Goal: Task Accomplishment & Management: Manage account settings

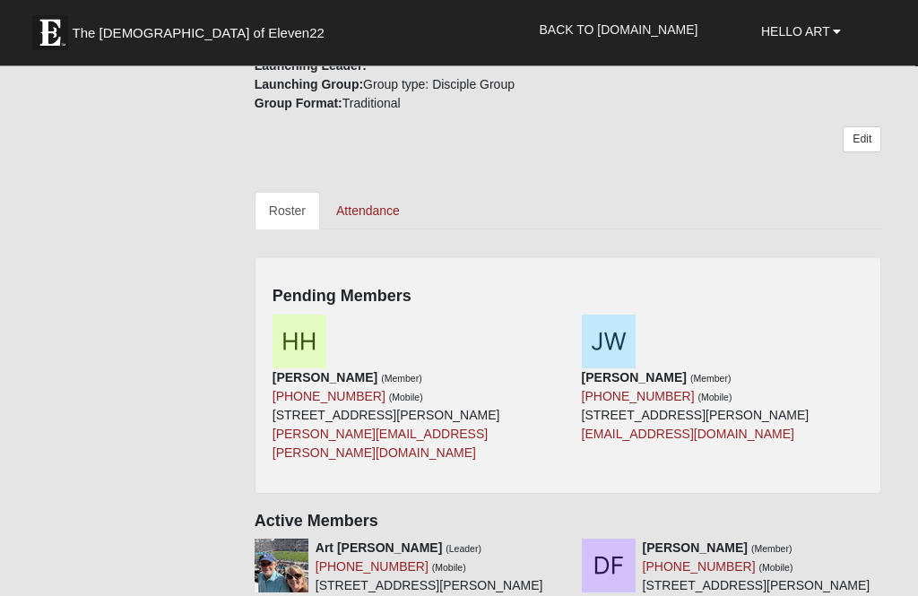
scroll to position [636, 0]
click at [303, 333] on img at bounding box center [300, 342] width 54 height 54
click at [633, 336] on img at bounding box center [609, 342] width 54 height 54
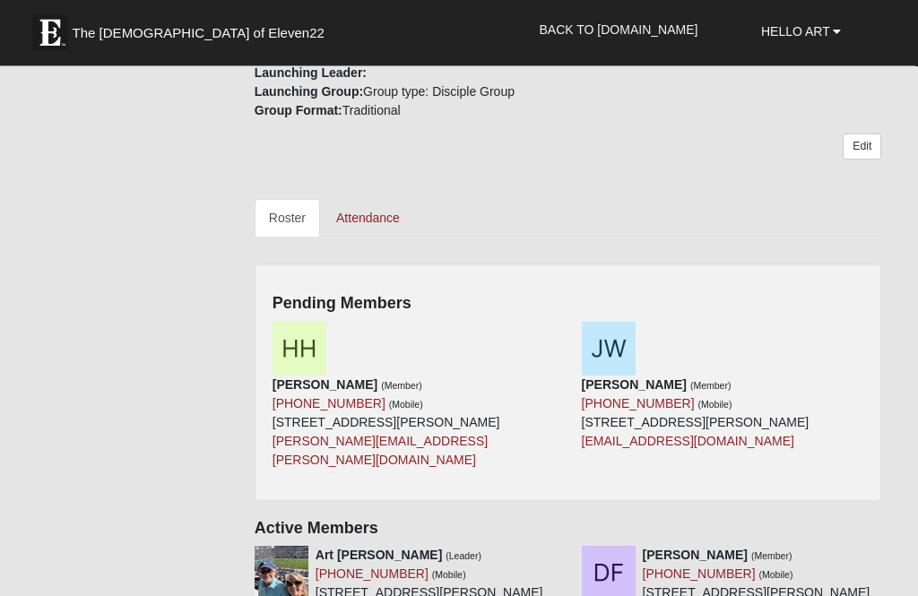
click at [485, 333] on div "Henry Hernandez (Member) (772) 607-0418 (Mobile) 176 S Arabella Way St Johns, F…" at bounding box center [413, 397] width 309 height 148
click at [359, 210] on link "Attendance" at bounding box center [368, 218] width 92 height 38
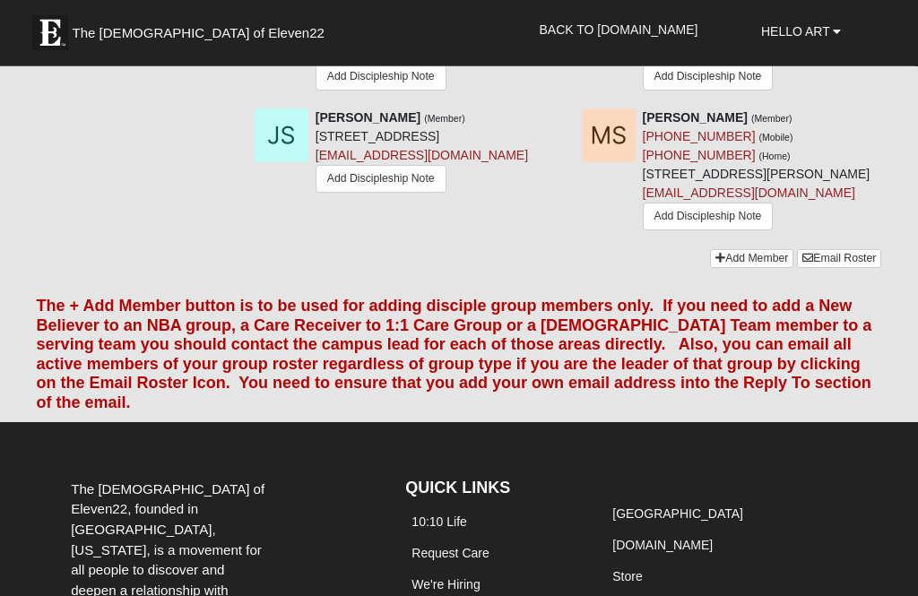
scroll to position [1481, 0]
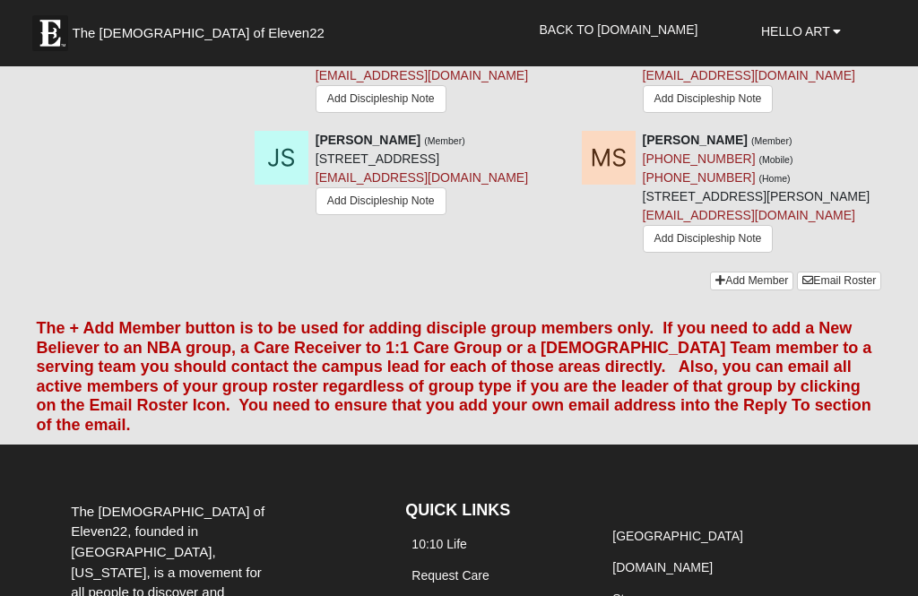
click at [744, 253] on link "Add Discipleship Note" at bounding box center [708, 239] width 131 height 28
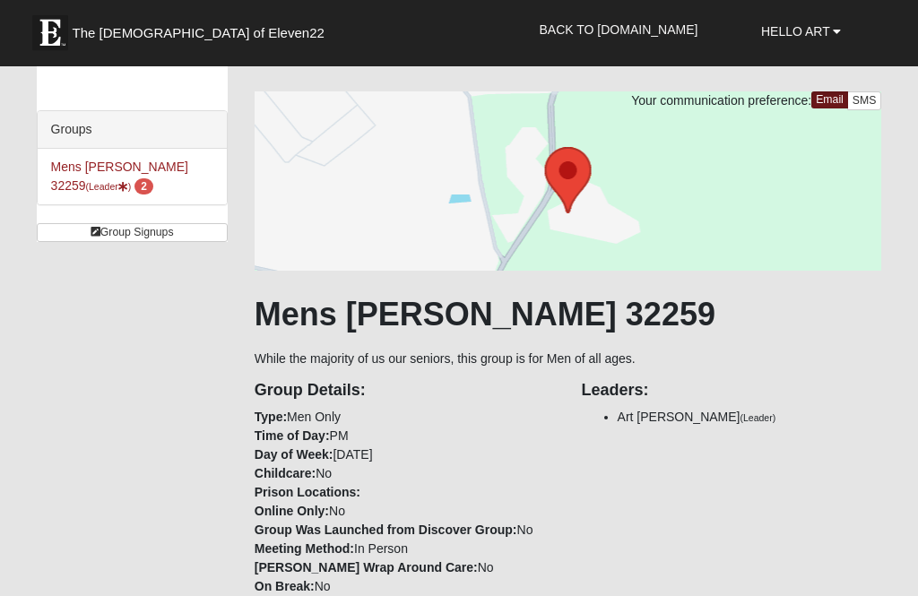
scroll to position [59, 0]
click at [66, 180] on link "Mens Cathcart 32259 (Leader ) 2" at bounding box center [119, 175] width 137 height 33
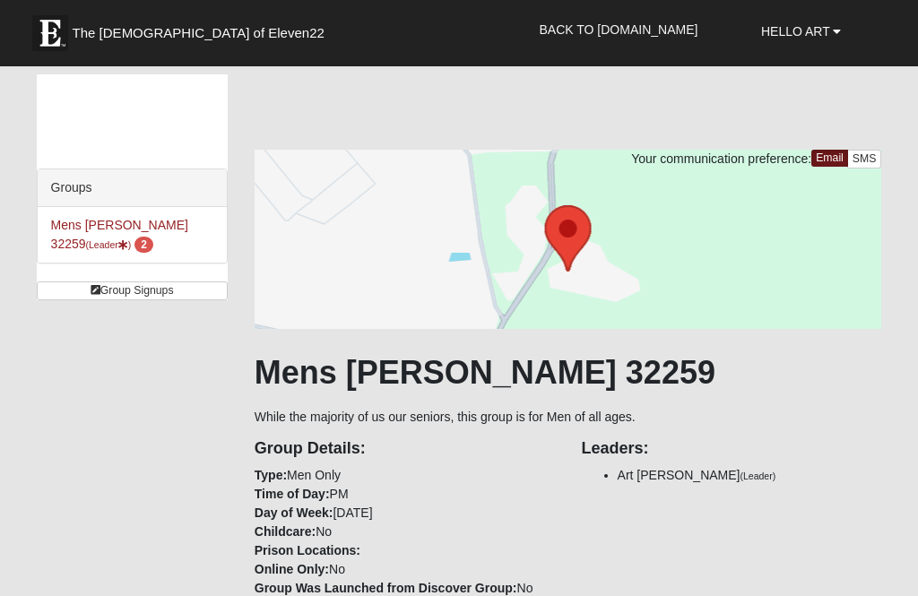
click at [134, 249] on span "2" at bounding box center [143, 245] width 19 height 16
click at [134, 252] on span "2" at bounding box center [143, 245] width 19 height 16
click at [837, 25] on b at bounding box center [837, 31] width 8 height 13
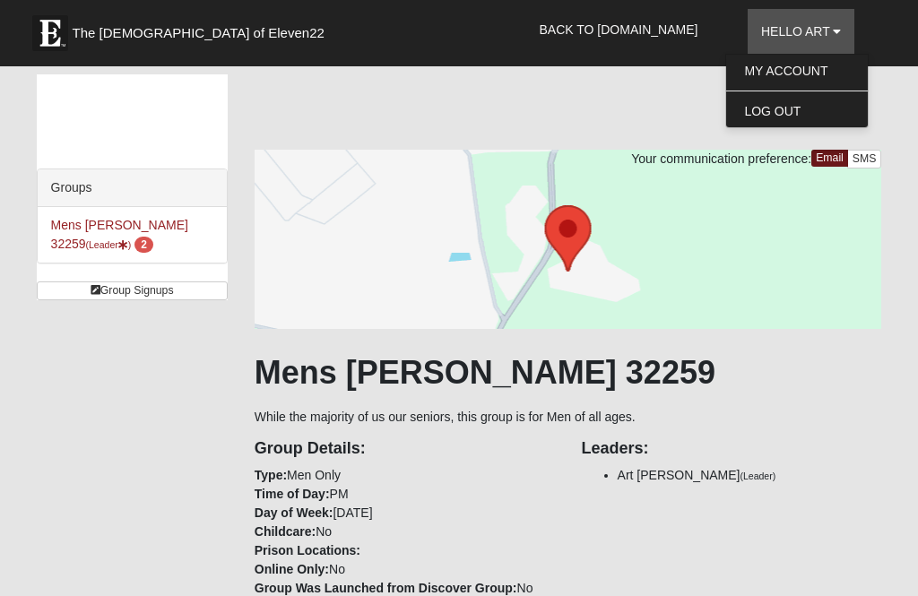
click at [795, 362] on h1 "Mens [PERSON_NAME] 32259" at bounding box center [569, 372] width 628 height 39
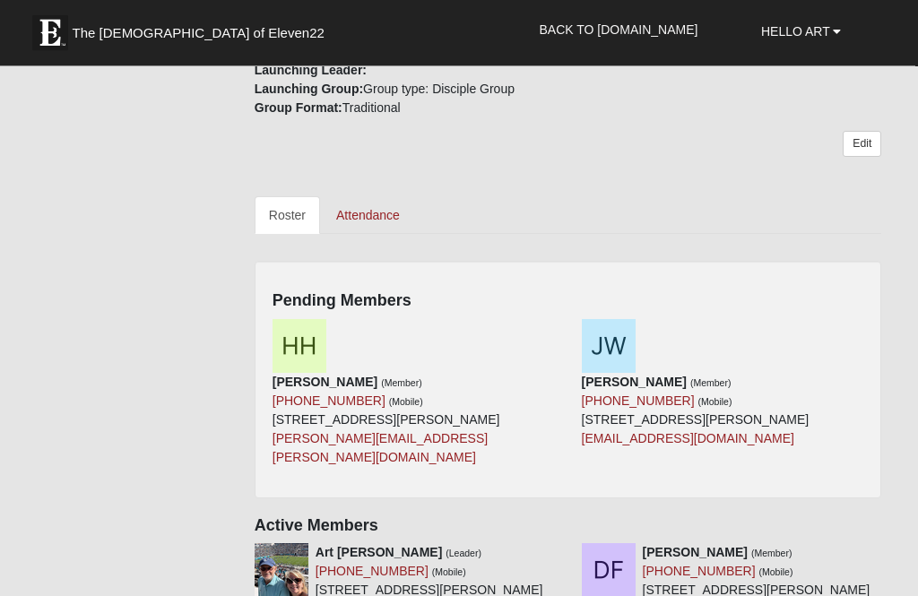
scroll to position [634, 0]
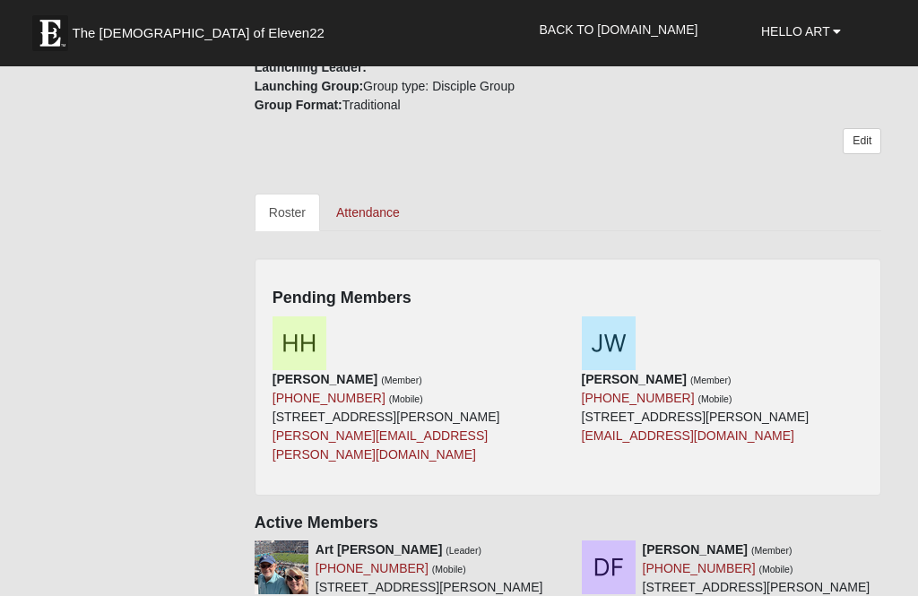
click at [622, 344] on img at bounding box center [609, 343] width 54 height 54
click at [548, 345] on div "[PERSON_NAME] (Member) [PHONE_NUMBER] (Mobile) [STREET_ADDRESS][PERSON_NAME] [P…" at bounding box center [413, 390] width 309 height 148
click at [430, 429] on link "[PERSON_NAME][EMAIL_ADDRESS][PERSON_NAME][DOMAIN_NAME]" at bounding box center [380, 445] width 215 height 33
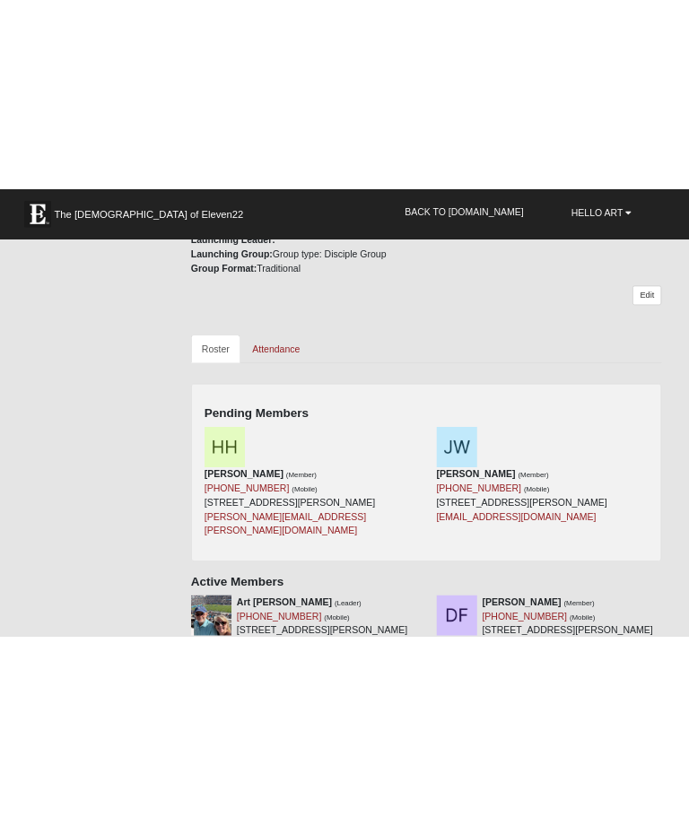
scroll to position [806, 0]
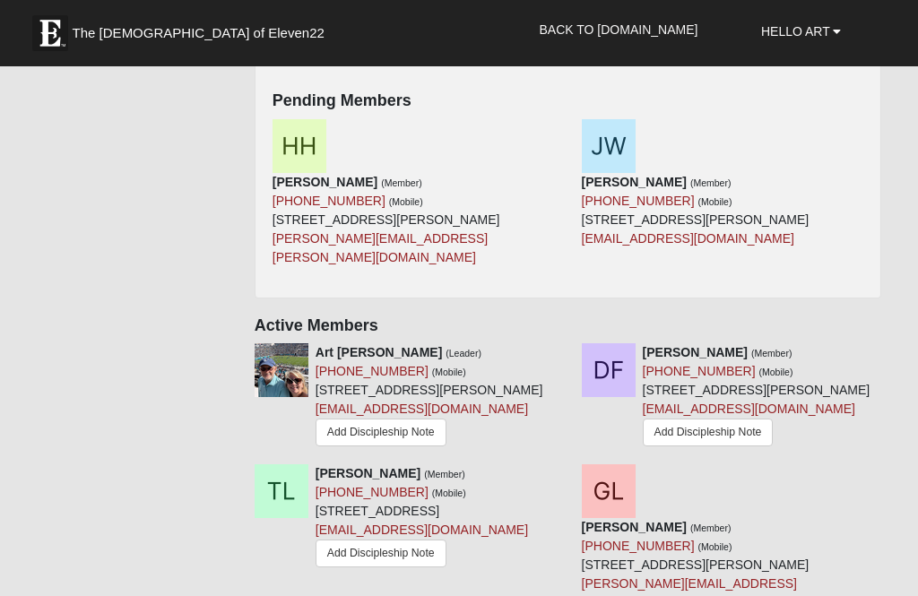
scroll to position [783, 0]
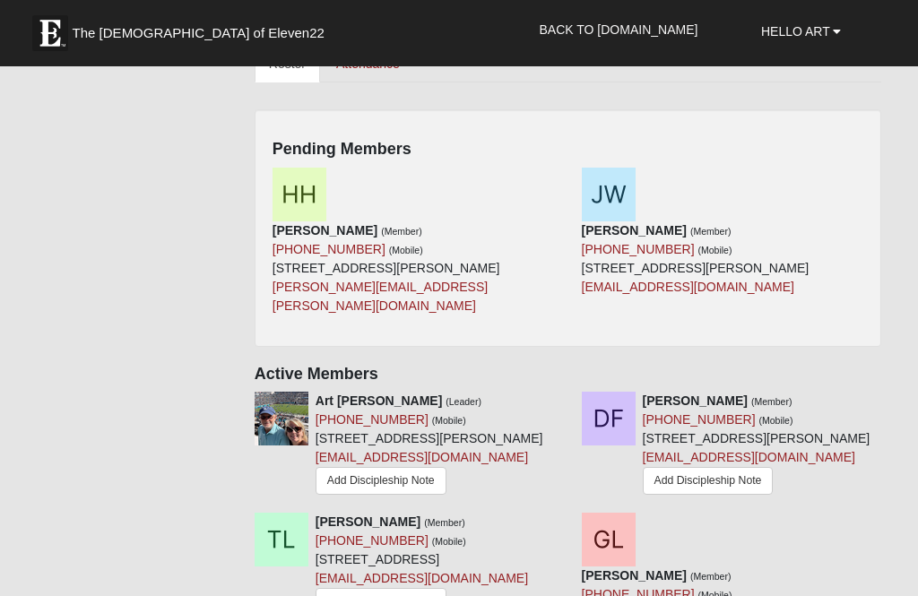
click at [448, 247] on div "[PERSON_NAME] (Member) [PHONE_NUMBER] (Mobile) [STREET_ADDRESS][PERSON_NAME] [P…" at bounding box center [414, 268] width 282 height 94
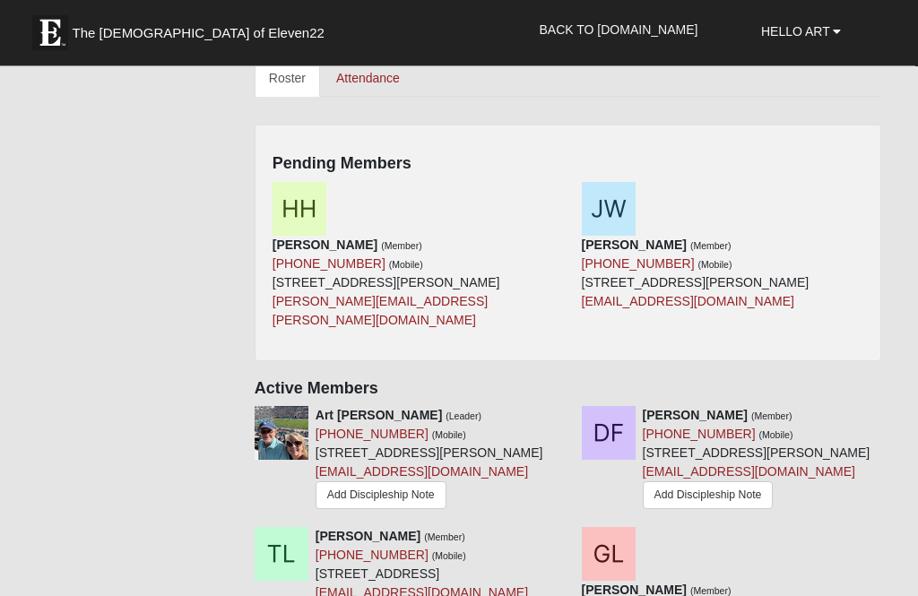
scroll to position [767, 0]
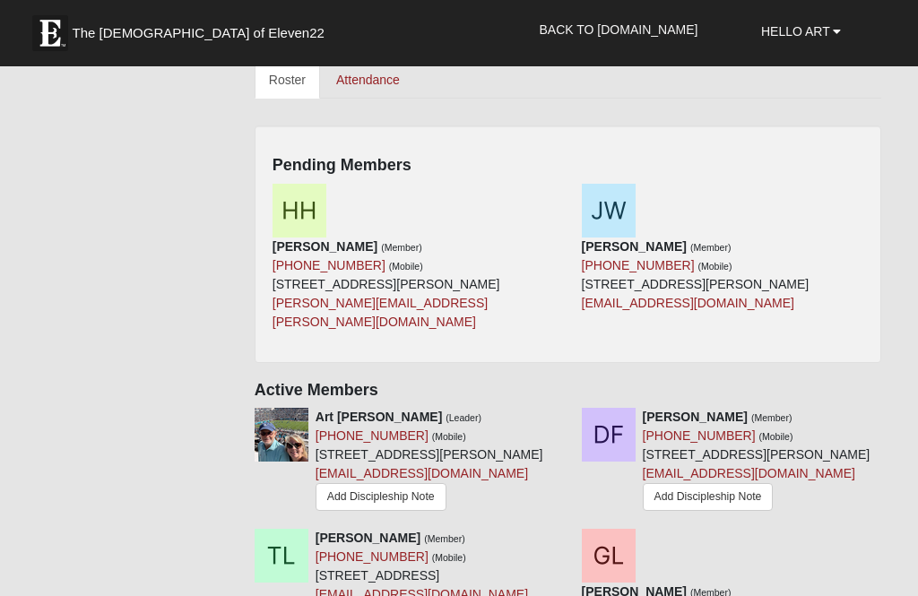
click at [715, 296] on link "[EMAIL_ADDRESS][DOMAIN_NAME]" at bounding box center [688, 303] width 212 height 14
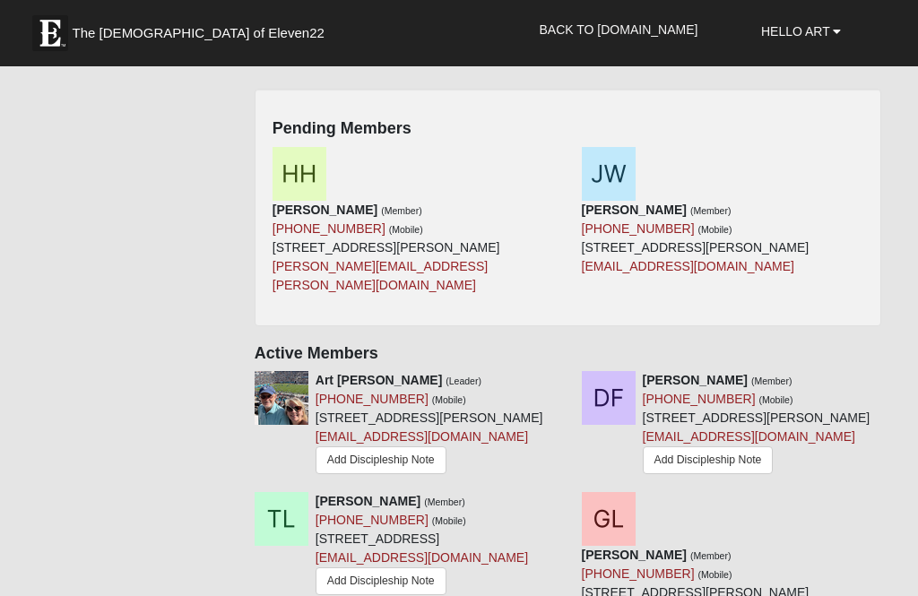
scroll to position [802, 0]
click at [620, 171] on img at bounding box center [609, 175] width 54 height 54
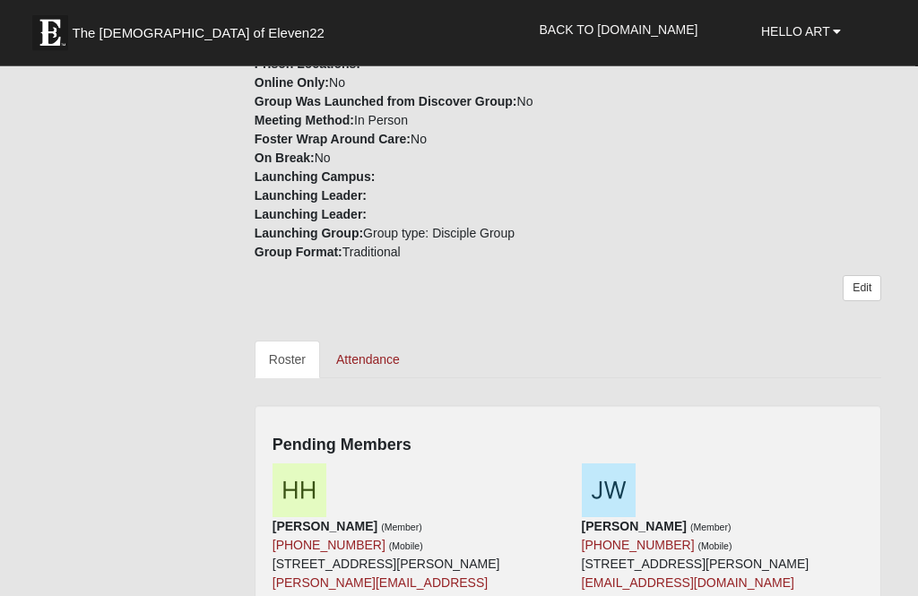
scroll to position [487, 0]
click at [291, 368] on link "Roster" at bounding box center [287, 360] width 65 height 38
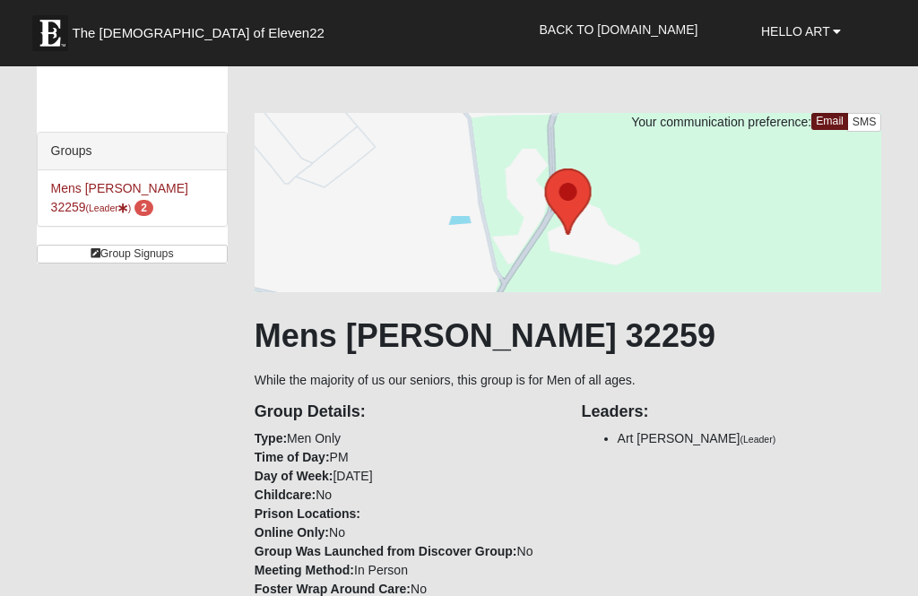
scroll to position [35, 0]
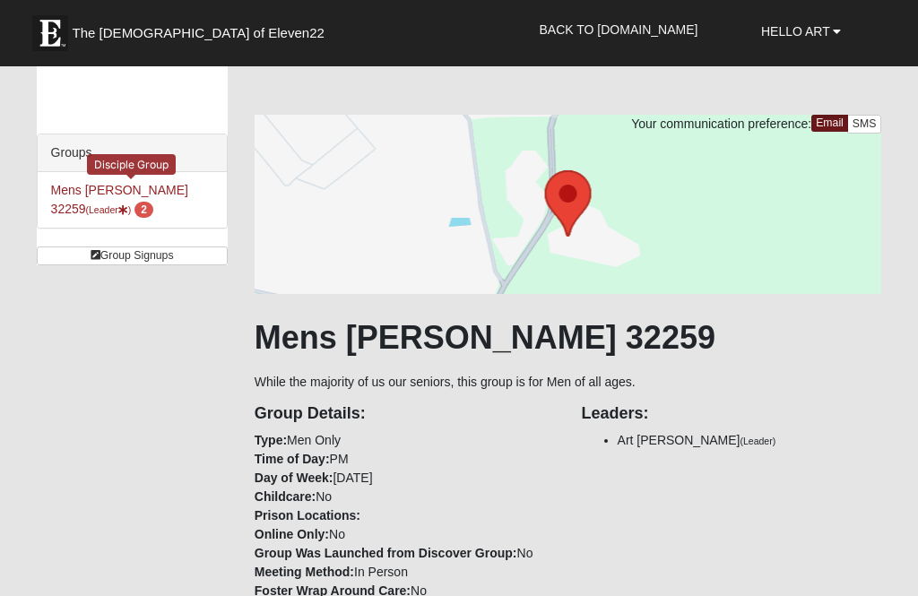
click at [166, 195] on link "Mens [PERSON_NAME] 32259 (Leader ) 2" at bounding box center [119, 199] width 137 height 33
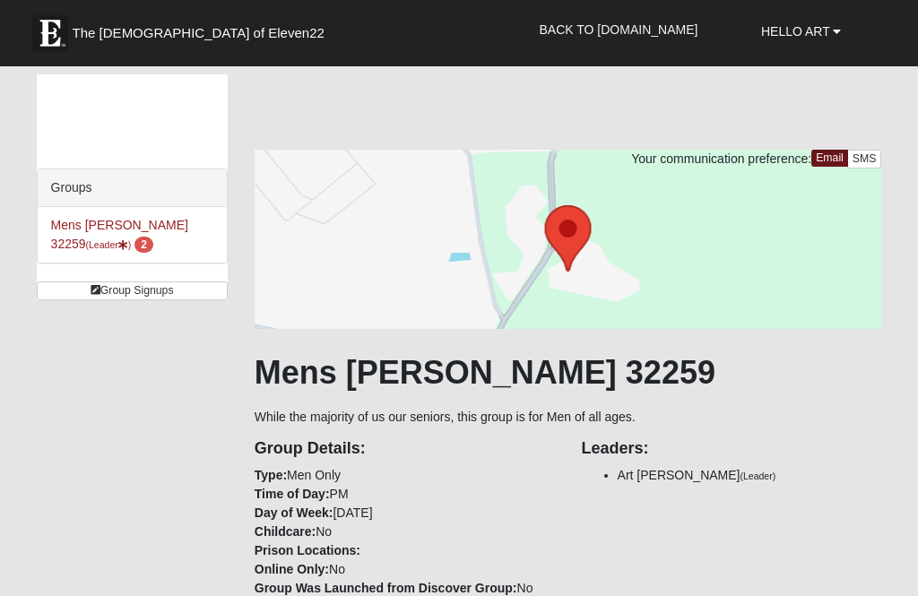
click at [75, 103] on div "Groups Mens [PERSON_NAME] 32259 (Leader ) 2 Group Signups Group Signups" at bounding box center [132, 187] width 191 height 226
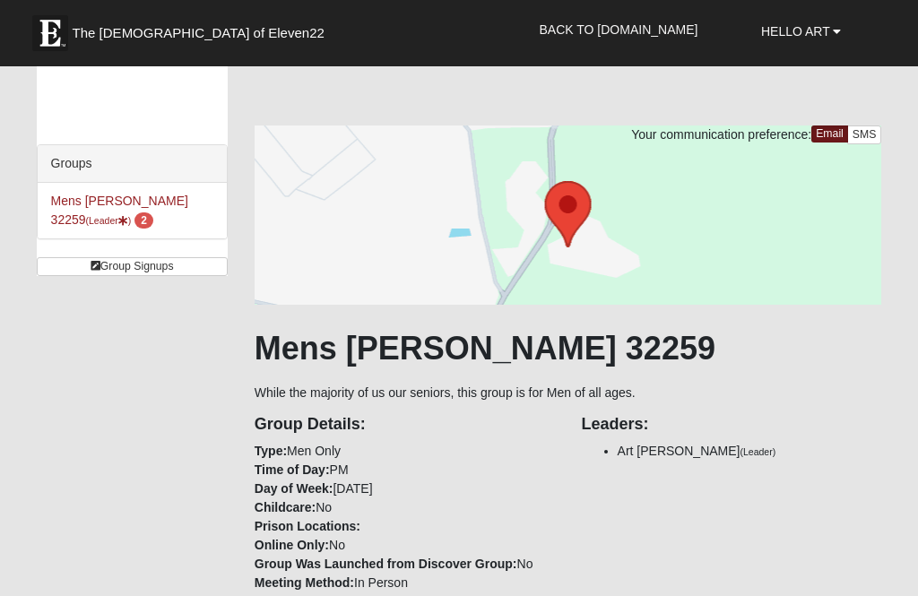
scroll to position [40, 0]
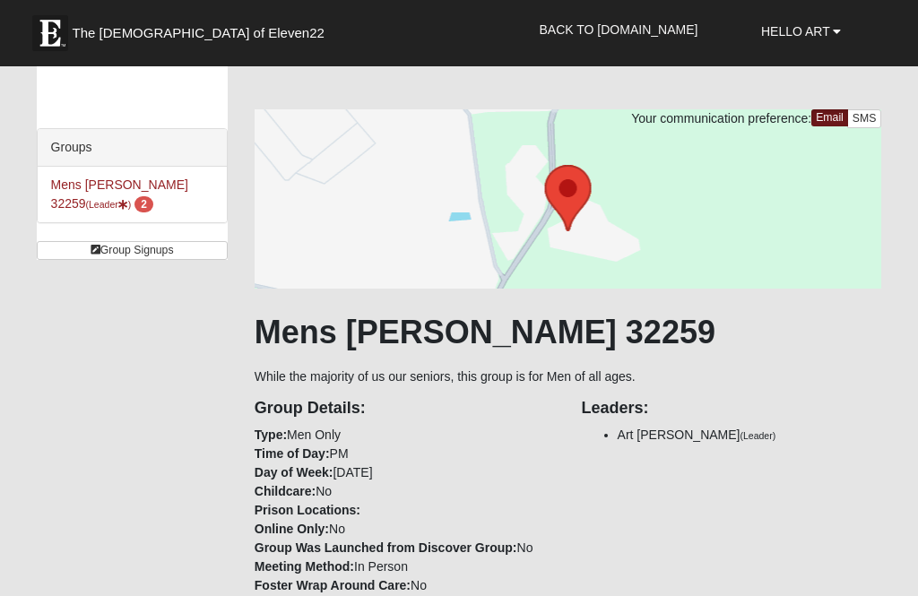
click at [175, 258] on link "Group Signups" at bounding box center [132, 250] width 191 height 19
click at [73, 178] on link "Mens Cathcart 32259 (Leader ) 2" at bounding box center [119, 194] width 137 height 33
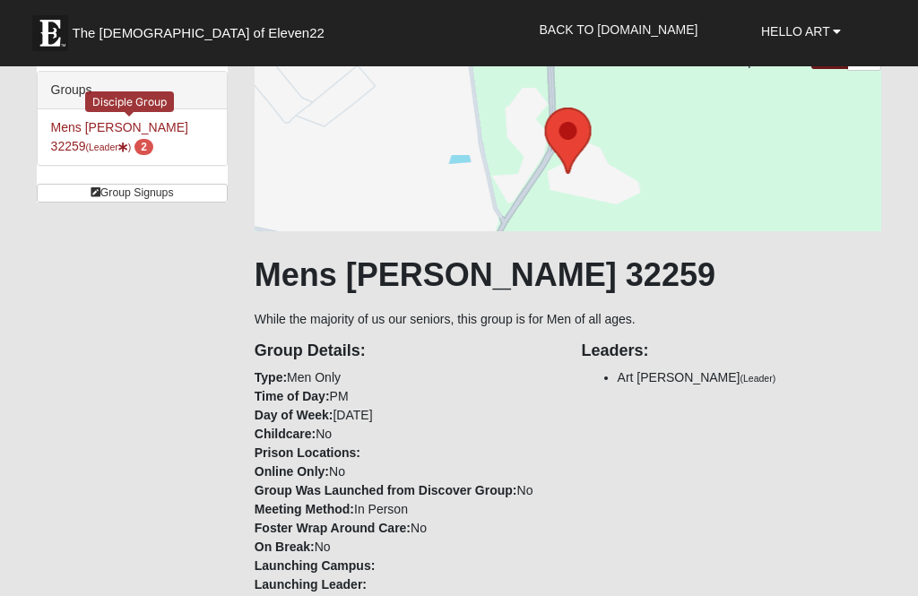
click at [86, 145] on small "(Leader )" at bounding box center [109, 147] width 46 height 11
click at [171, 197] on link "Group Signups" at bounding box center [132, 193] width 191 height 19
click at [154, 195] on link "Group Signups" at bounding box center [132, 193] width 191 height 19
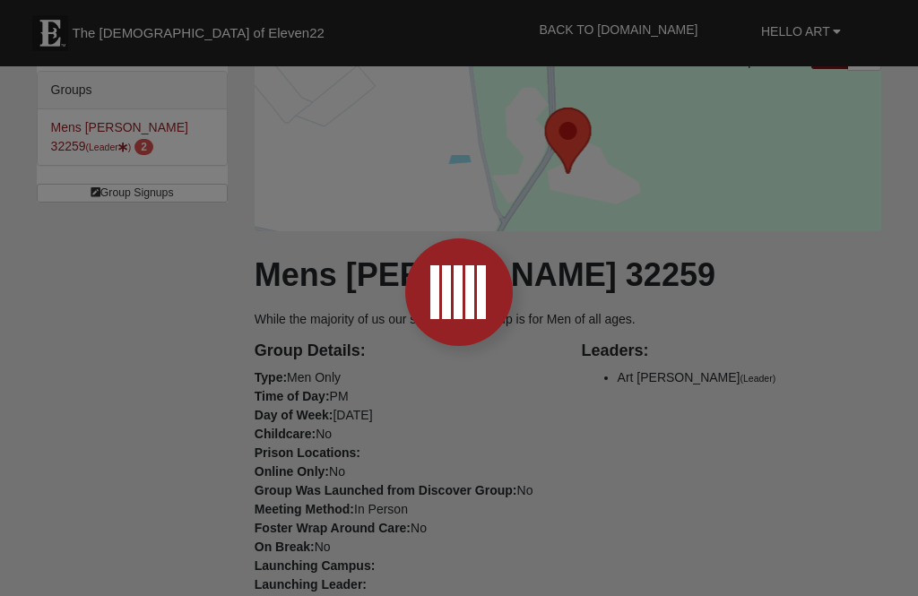
click at [862, 154] on div at bounding box center [459, 298] width 918 height 596
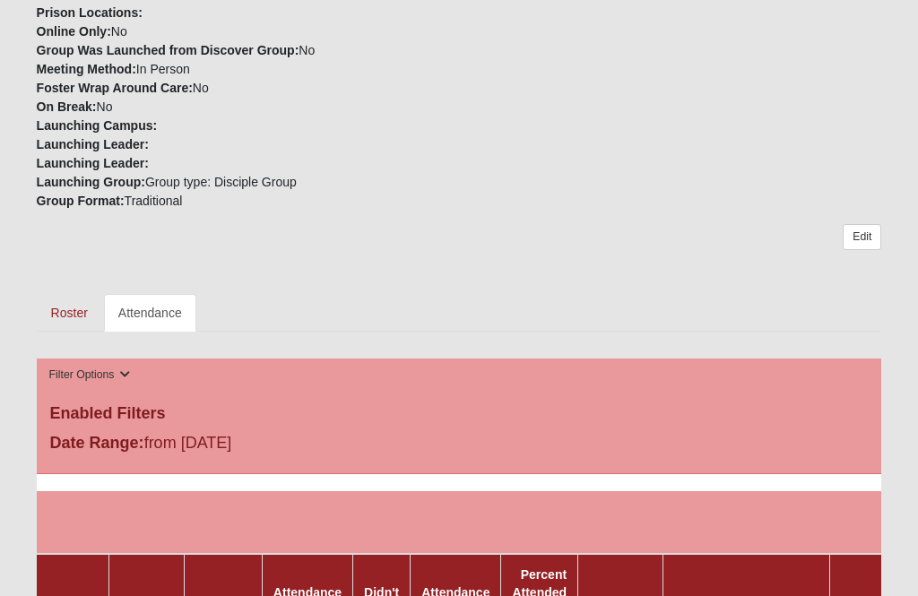
scroll to position [533, 0]
click at [74, 316] on link "Roster" at bounding box center [69, 313] width 65 height 38
click at [55, 294] on link "Roster" at bounding box center [69, 313] width 65 height 38
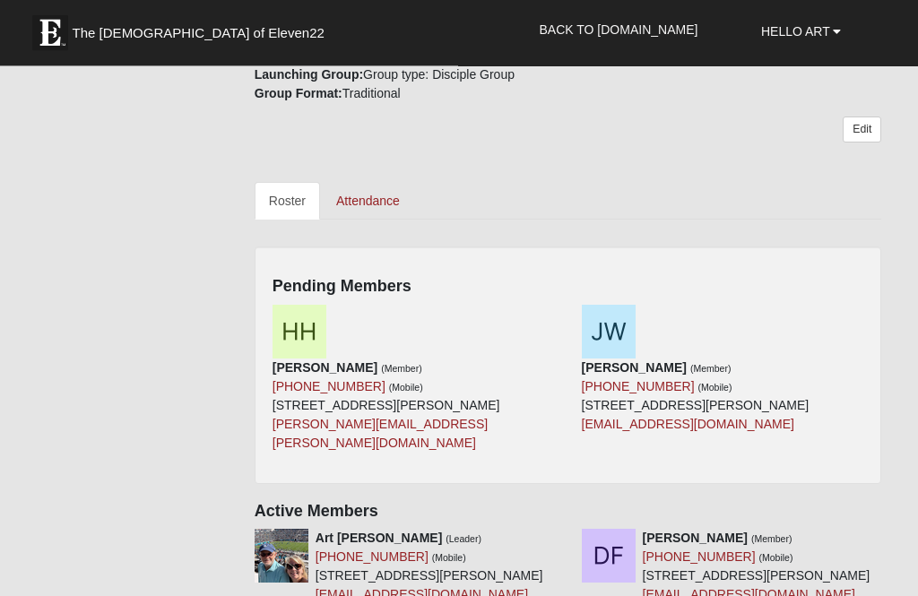
scroll to position [663, 0]
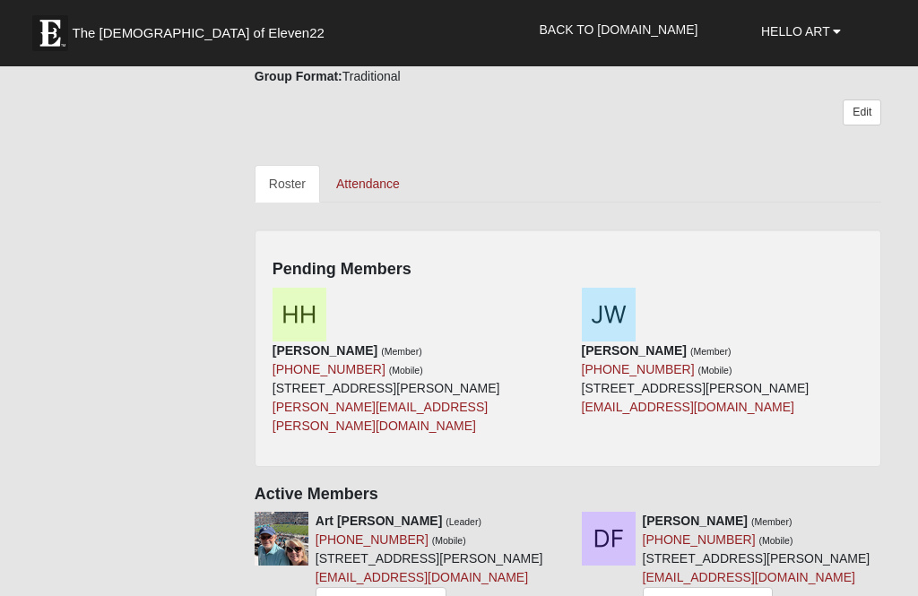
click at [372, 265] on h4 "Pending Members" at bounding box center [569, 270] width 592 height 20
click at [291, 302] on img at bounding box center [300, 315] width 54 height 54
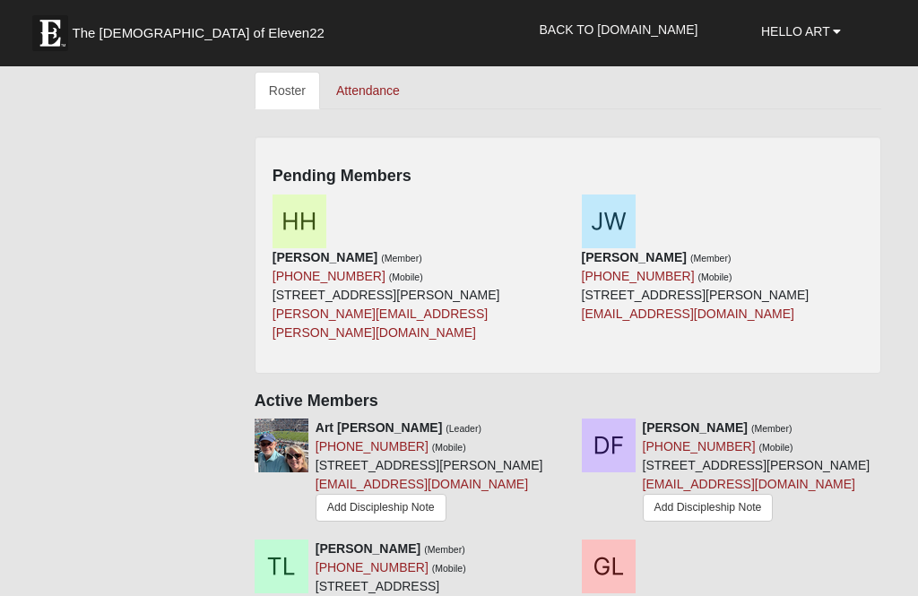
scroll to position [677, 0]
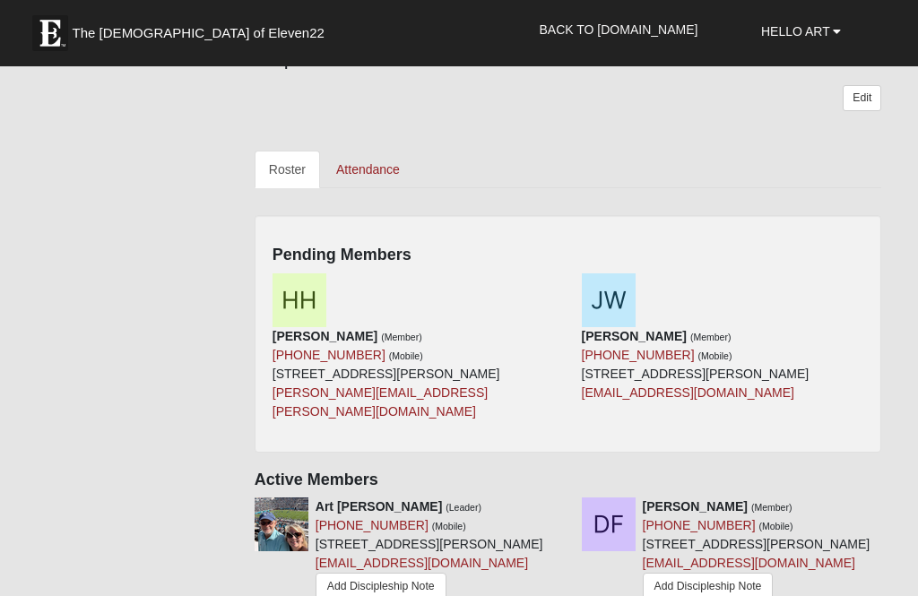
click at [794, 287] on div "Jared Watson (Member) (904) 955-0227 (Mobile) 773 Shetland Dr Saint Johns, FL 3…" at bounding box center [722, 337] width 309 height 129
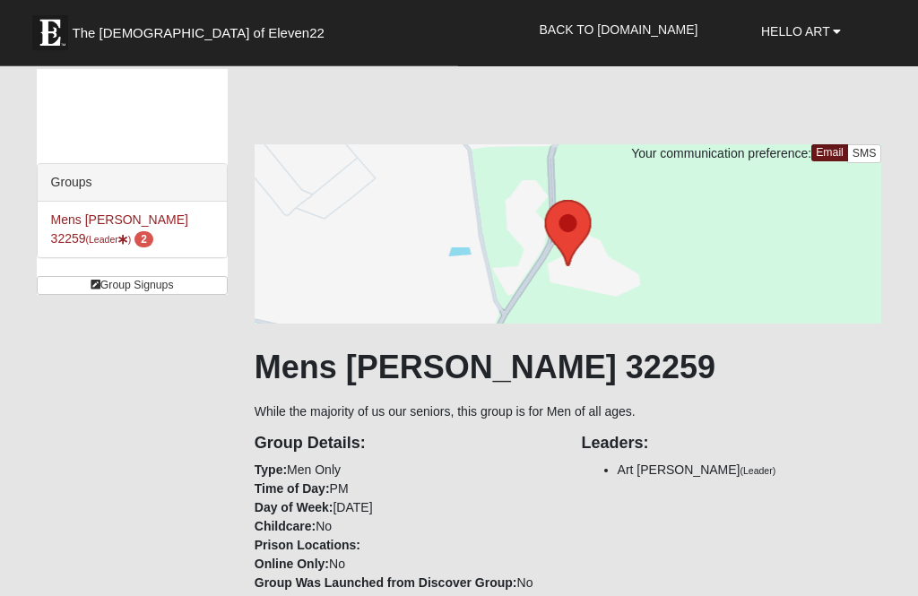
scroll to position [0, 0]
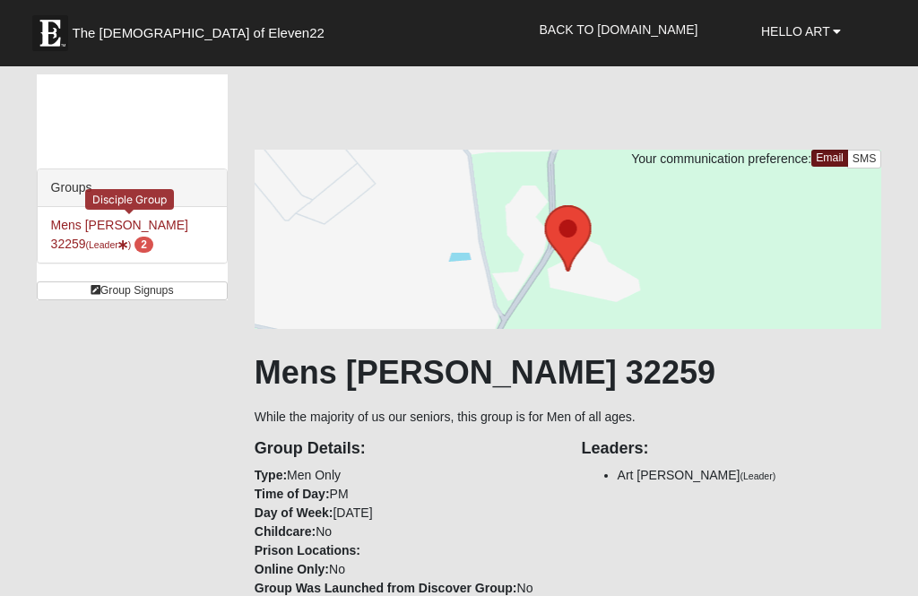
click at [134, 247] on span "2" at bounding box center [143, 245] width 19 height 16
click at [163, 291] on link "Group Signups" at bounding box center [132, 291] width 191 height 19
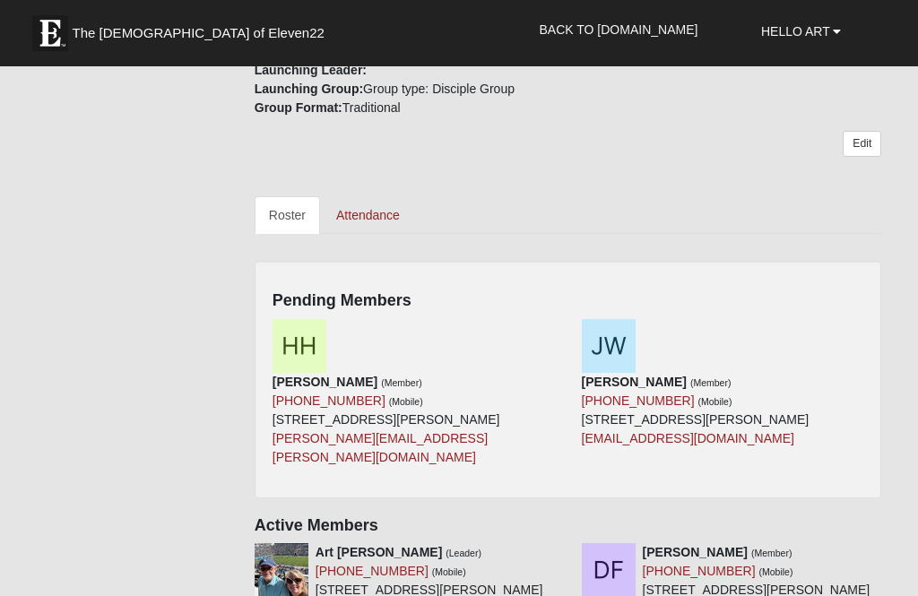
scroll to position [649, 0]
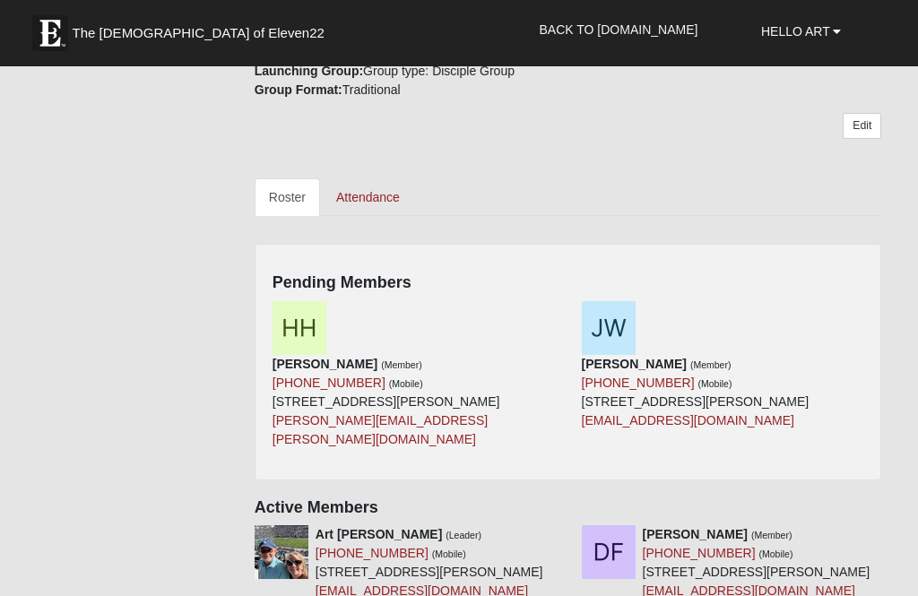
click at [315, 336] on img at bounding box center [300, 328] width 54 height 54
click at [564, 310] on icon at bounding box center [562, 310] width 13 height 13
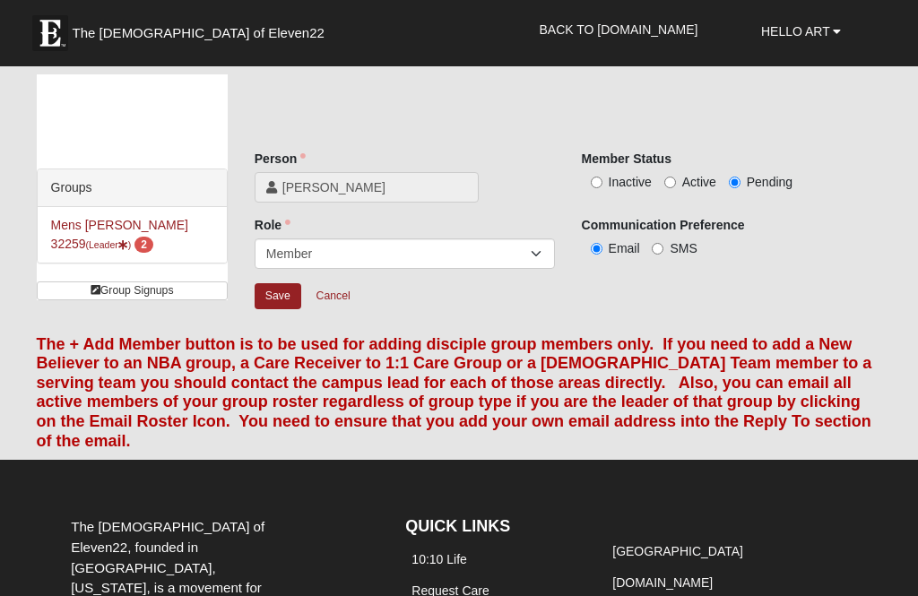
click at [675, 178] on input "Active" at bounding box center [670, 183] width 12 height 12
radio input "true"
click at [279, 298] on input "Save" at bounding box center [278, 296] width 47 height 26
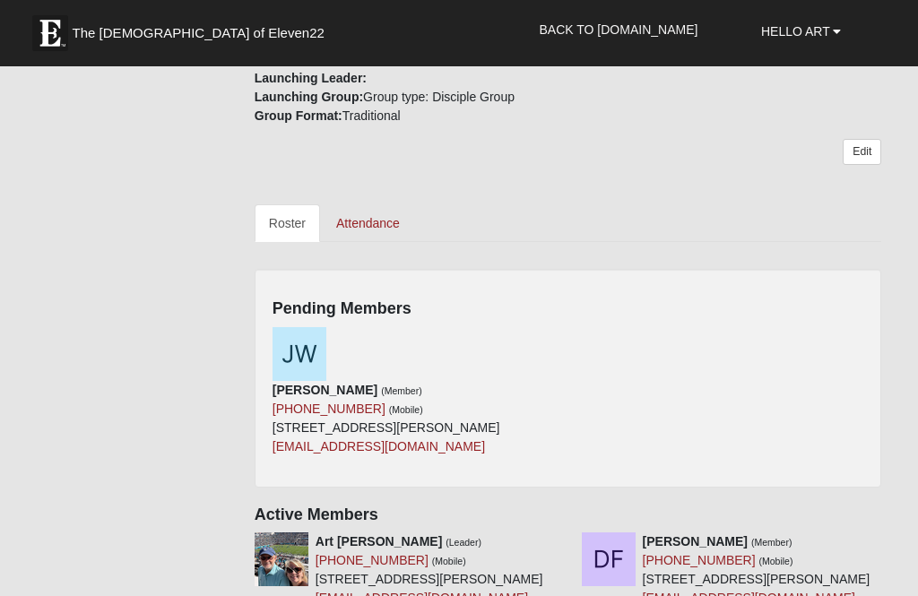
scroll to position [627, 0]
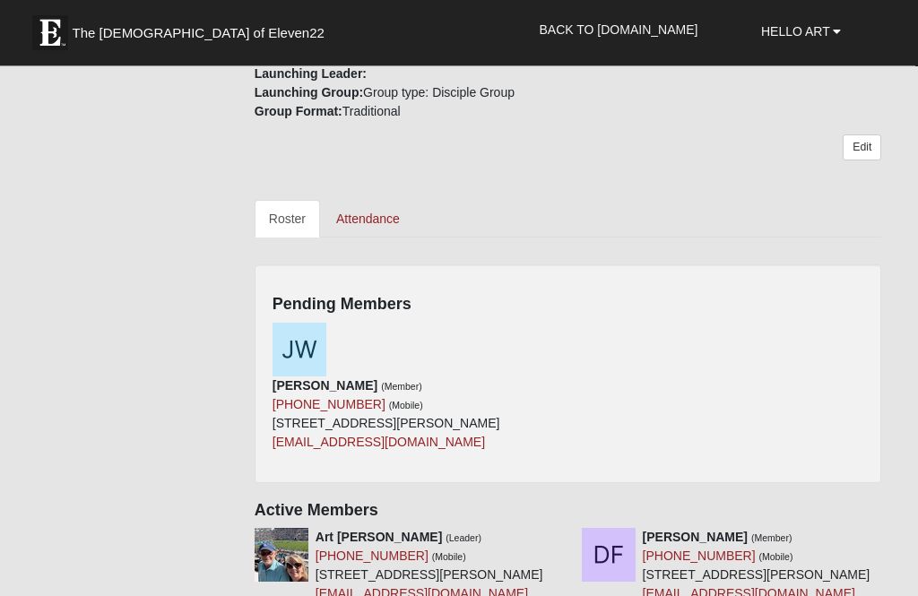
click at [300, 348] on img at bounding box center [300, 351] width 54 height 54
click at [561, 335] on link at bounding box center [562, 332] width 13 height 14
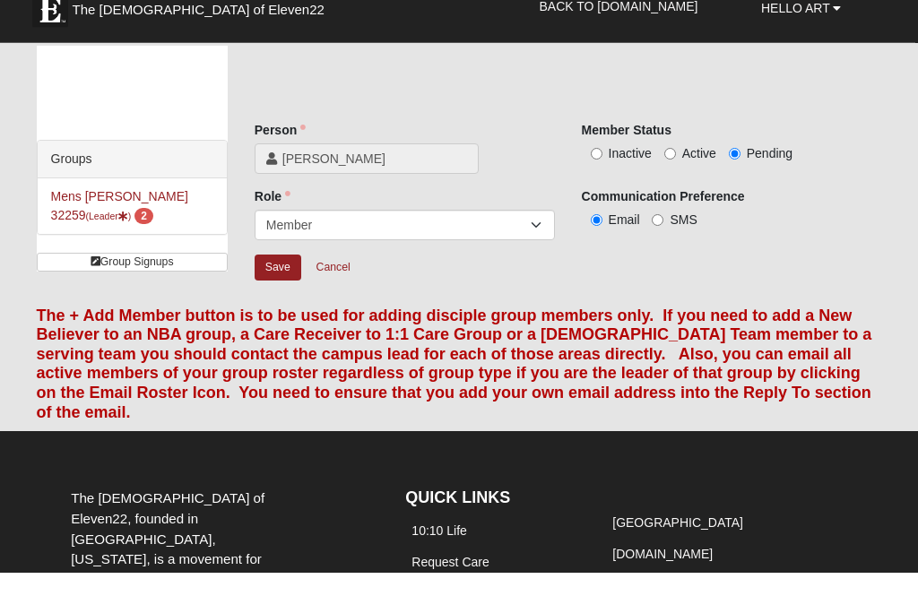
scroll to position [31, 0]
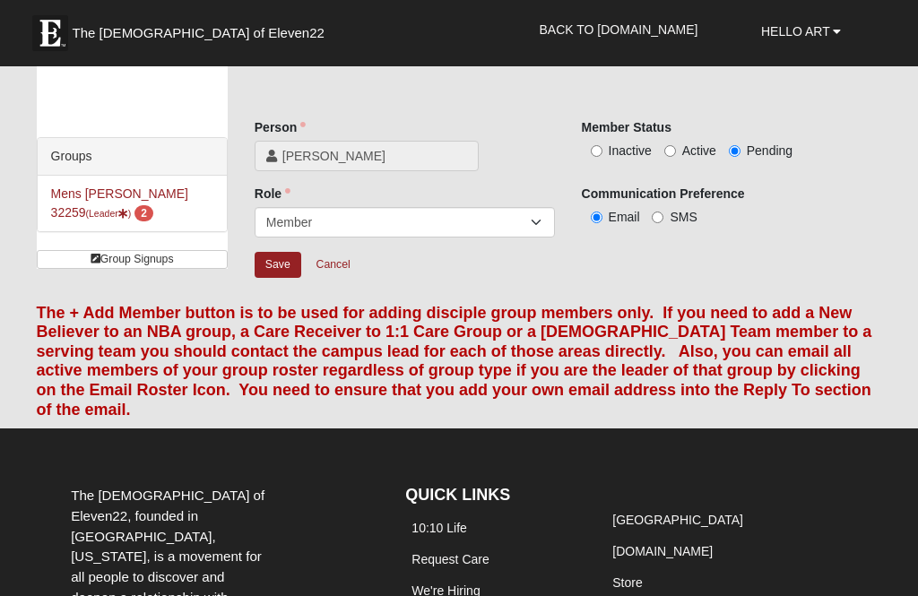
click at [676, 156] on input "Active" at bounding box center [670, 151] width 12 height 12
radio input "true"
click at [278, 263] on input "Save" at bounding box center [278, 265] width 47 height 26
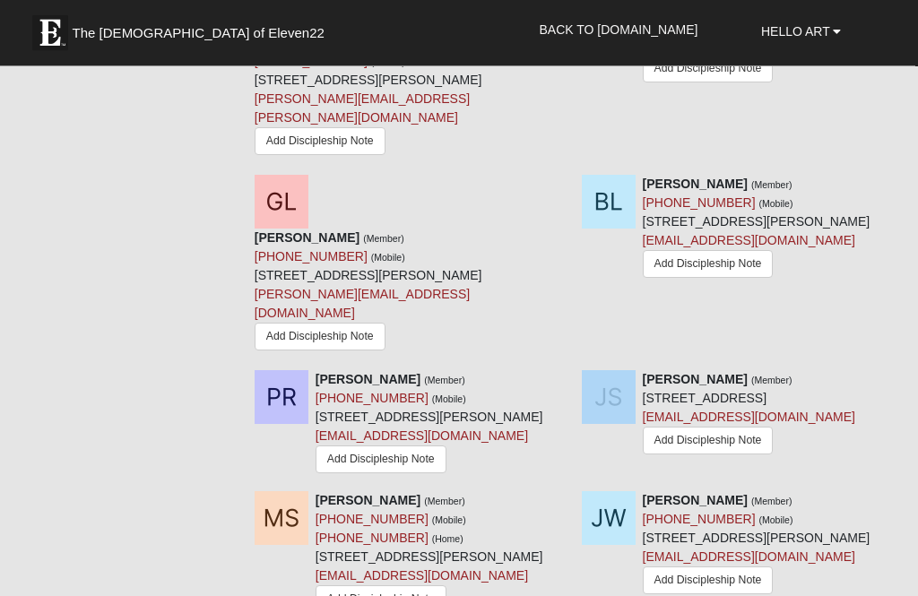
scroll to position [1062, 0]
click at [779, 369] on div "[PERSON_NAME] (Member) [PHONE_NUMBER] (Mobile) [STREET_ADDRESS][PERSON_NAME] [P…" at bounding box center [568, 271] width 654 height 195
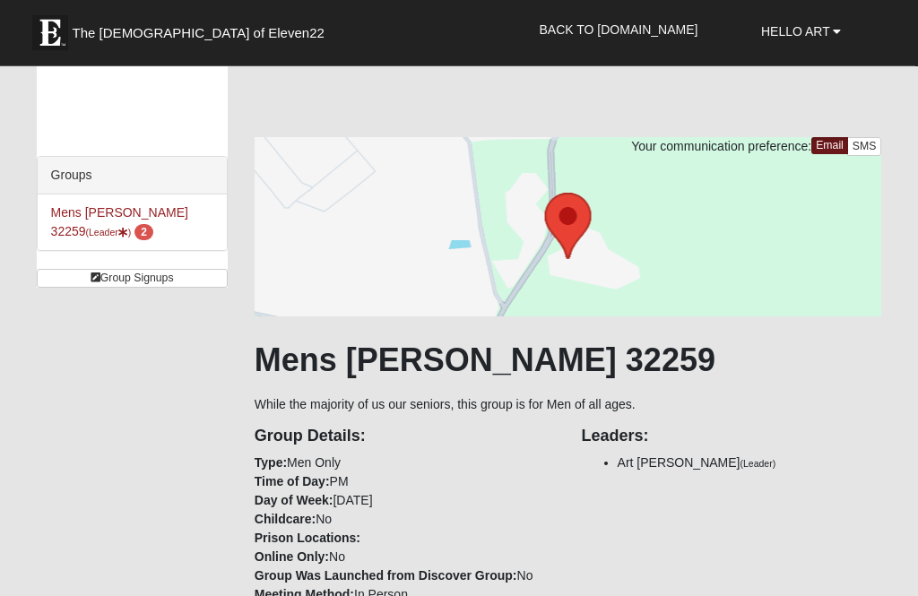
scroll to position [0, 0]
